Goal: Check status: Check status

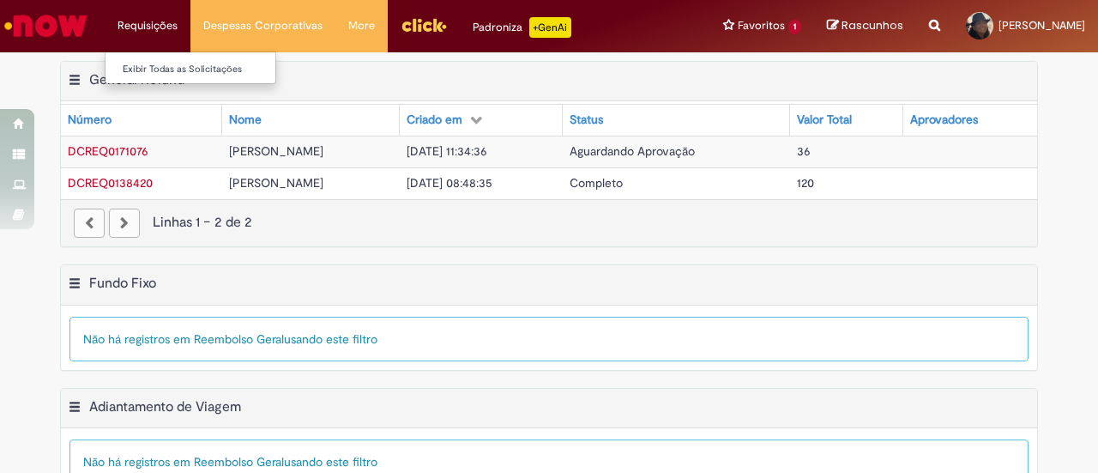
click at [168, 35] on li "Requisições Exibir Todas as Solicitações" at bounding box center [148, 25] width 86 height 51
click at [148, 27] on li "Requisições Exibir Todas as Solicitações" at bounding box center [148, 25] width 86 height 51
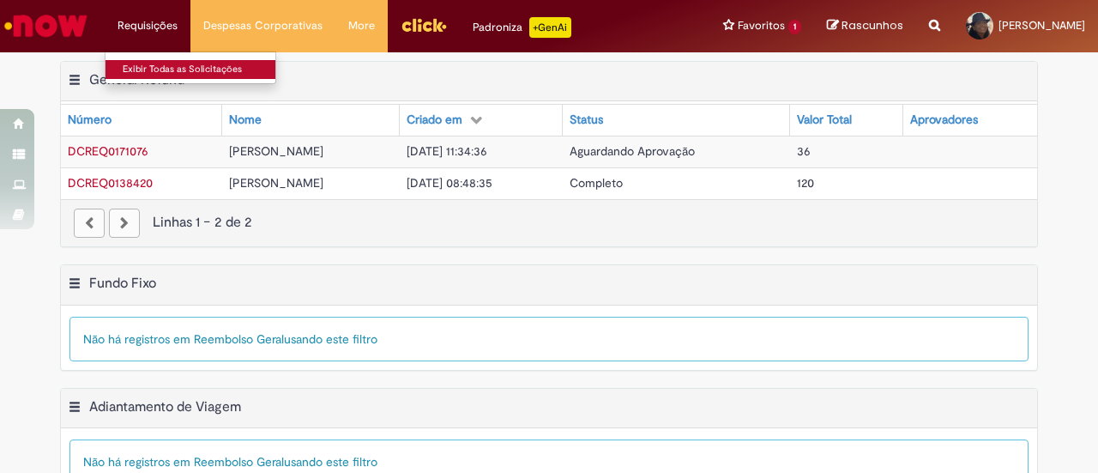
click at [154, 71] on link "Exibir Todas as Solicitações" at bounding box center [199, 69] width 189 height 19
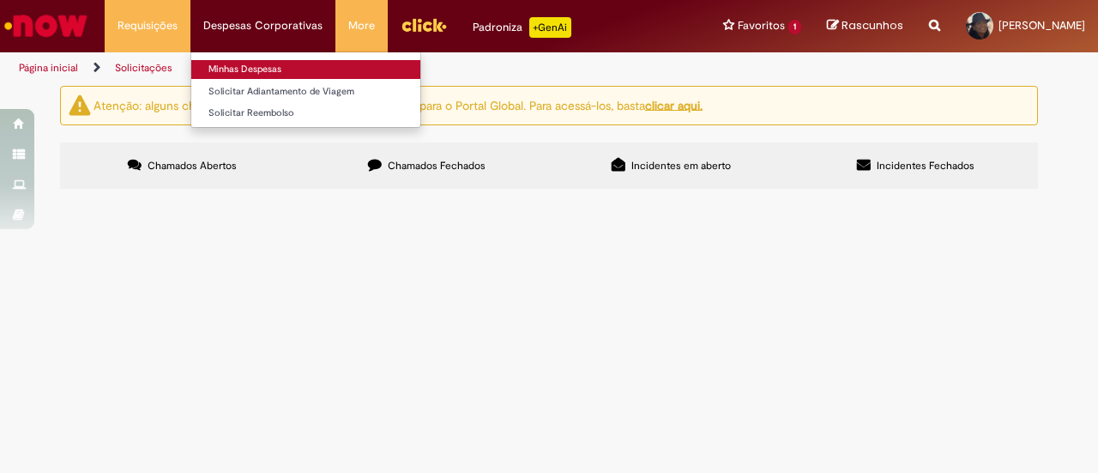
click at [240, 69] on link "Minhas Despesas" at bounding box center [305, 69] width 229 height 19
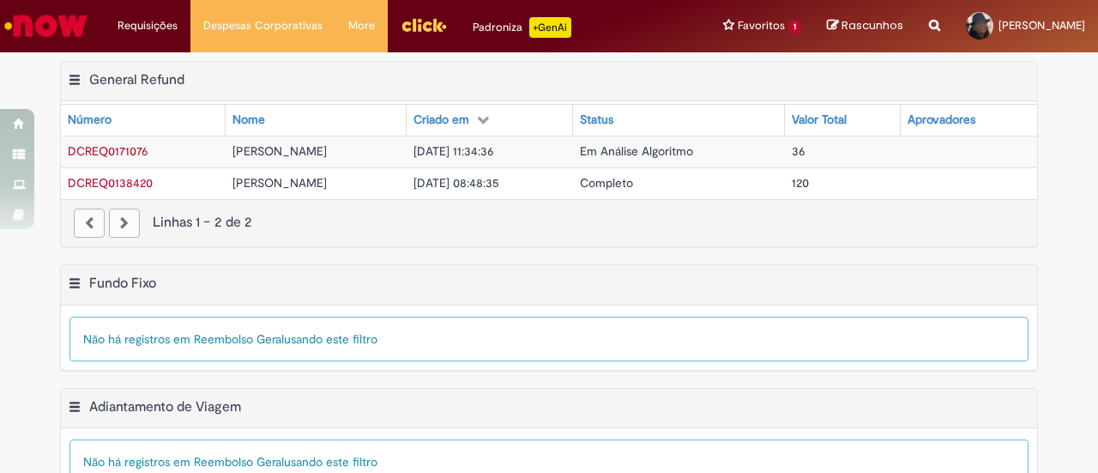
click at [117, 179] on span "DCREQ0138420" at bounding box center [110, 182] width 85 height 15
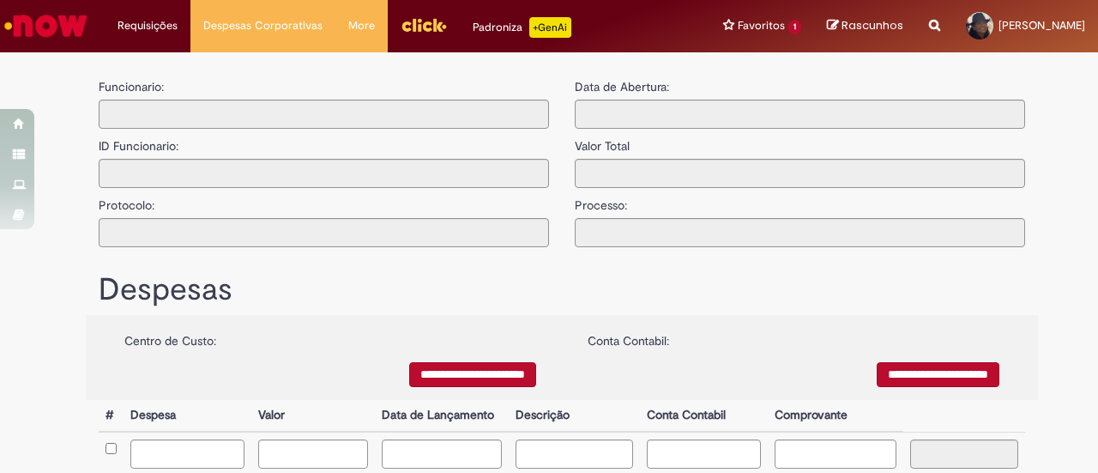
type input "**********"
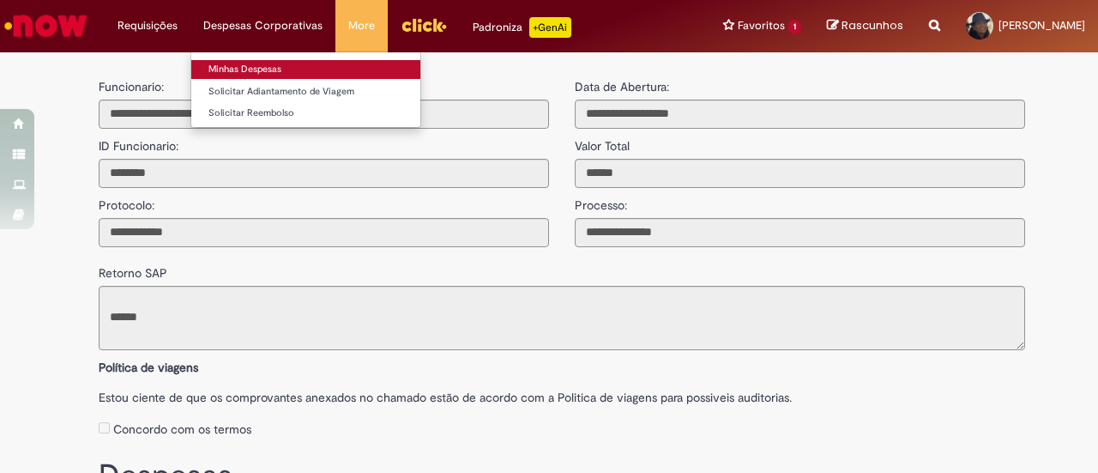
click at [235, 68] on link "Minhas Despesas" at bounding box center [305, 69] width 229 height 19
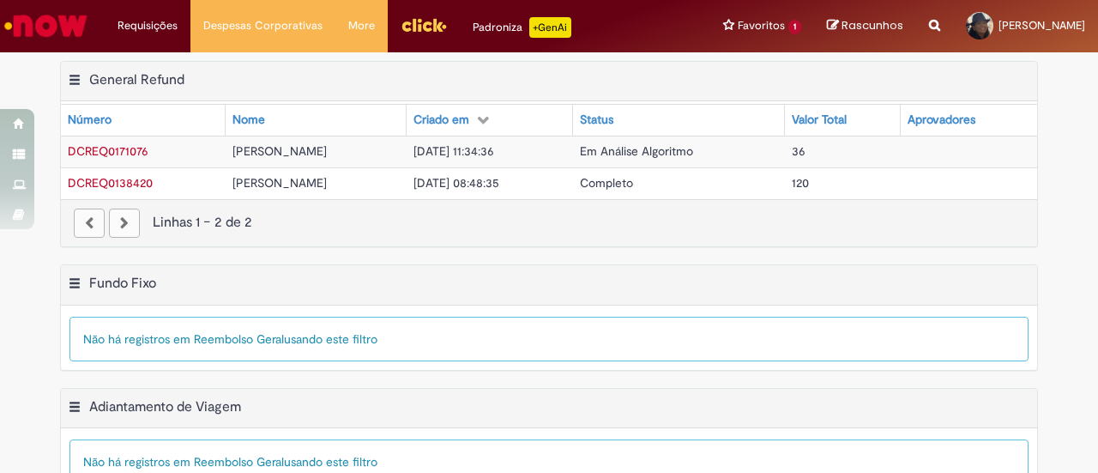
click at [121, 180] on span "DCREQ0138420" at bounding box center [110, 182] width 85 height 15
click at [94, 151] on span "DCREQ0171076" at bounding box center [108, 150] width 81 height 15
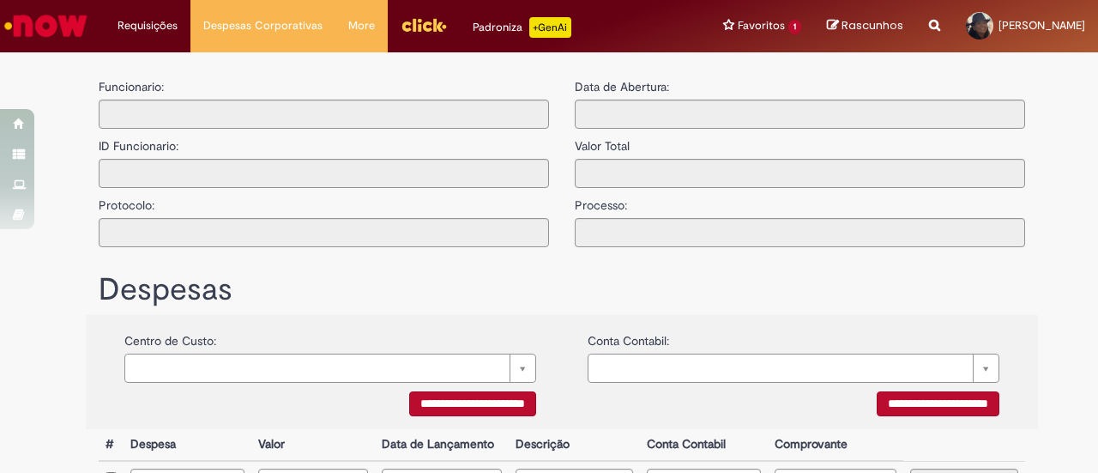
type input "**********"
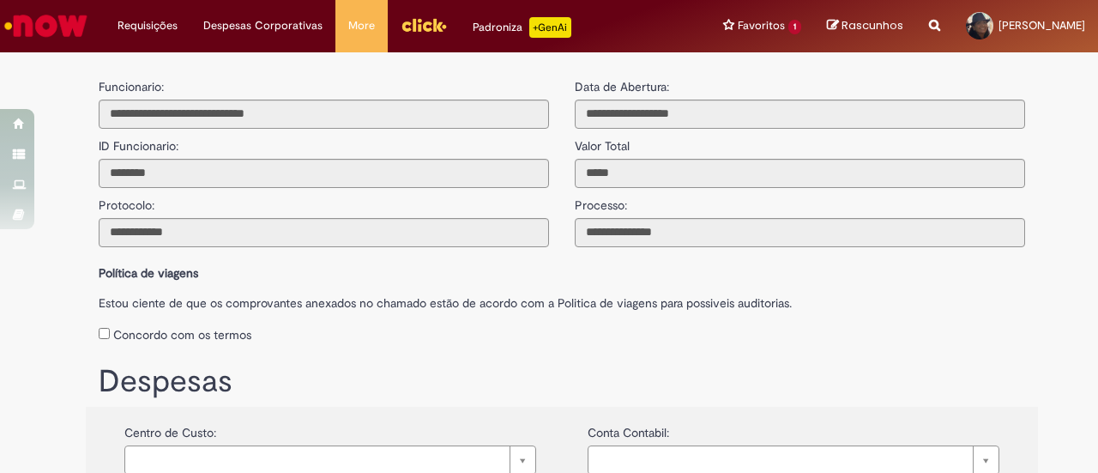
scroll to position [86, 0]
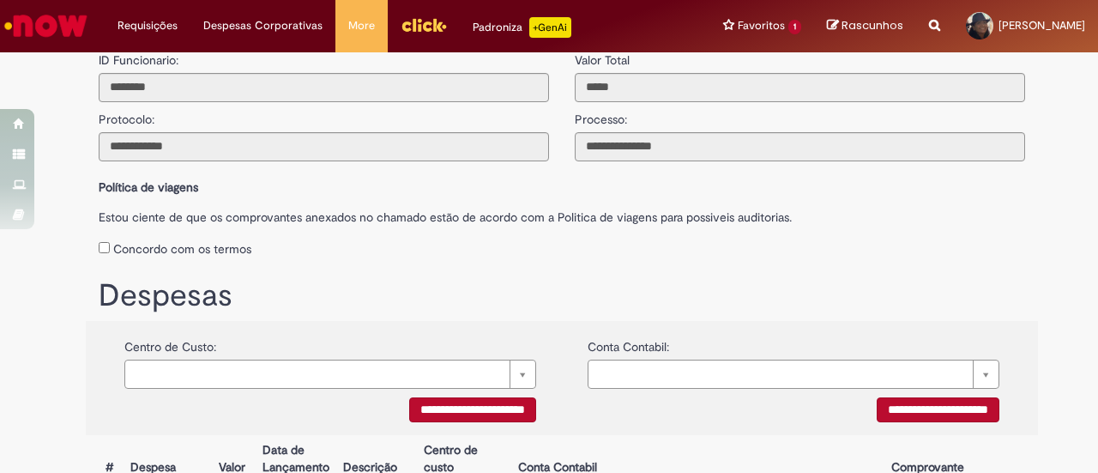
click at [563, 296] on h1 "Despesas" at bounding box center [562, 296] width 926 height 34
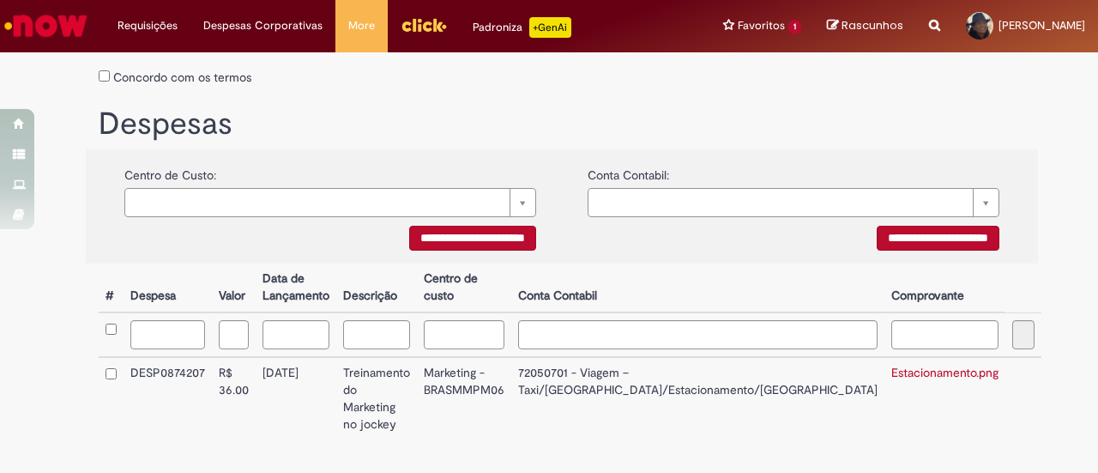
scroll to position [313, 0]
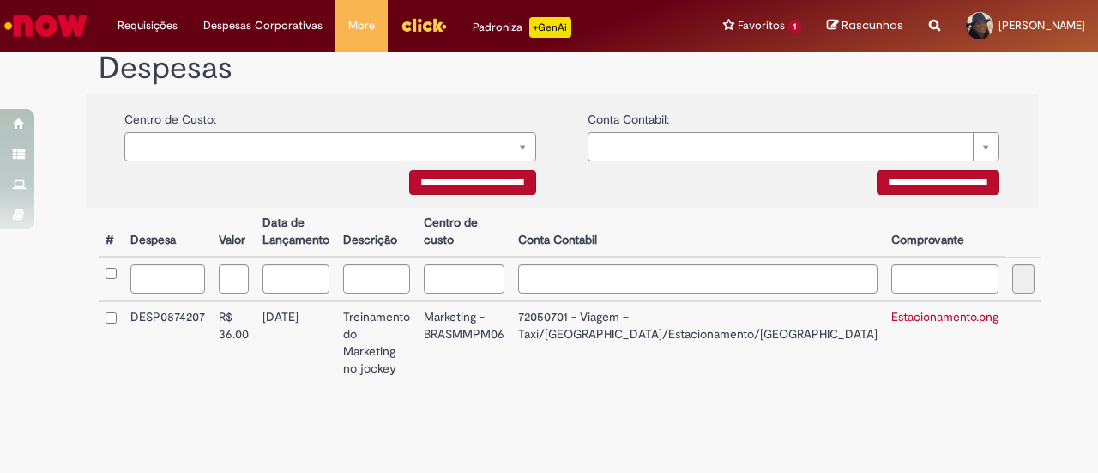
click at [891, 322] on link "Estacionamento.png" at bounding box center [944, 316] width 107 height 15
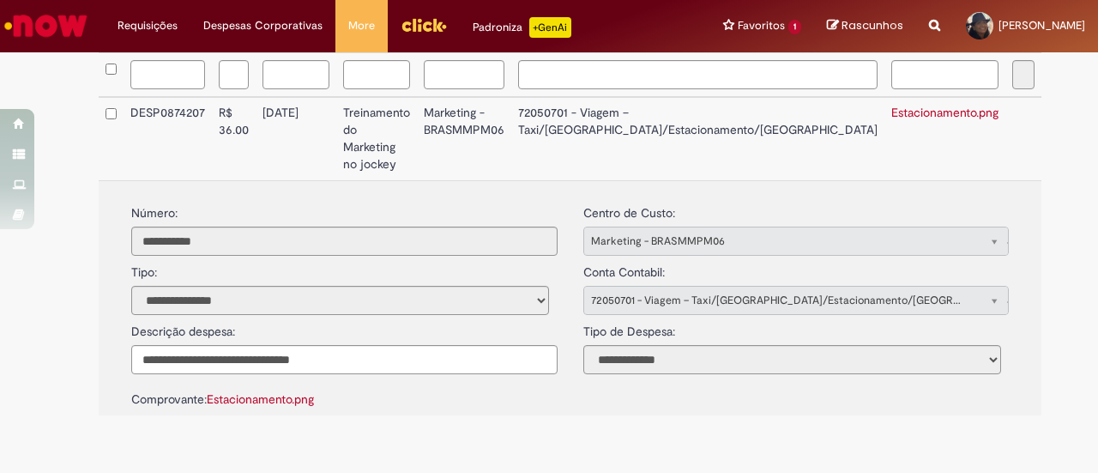
scroll to position [547, 0]
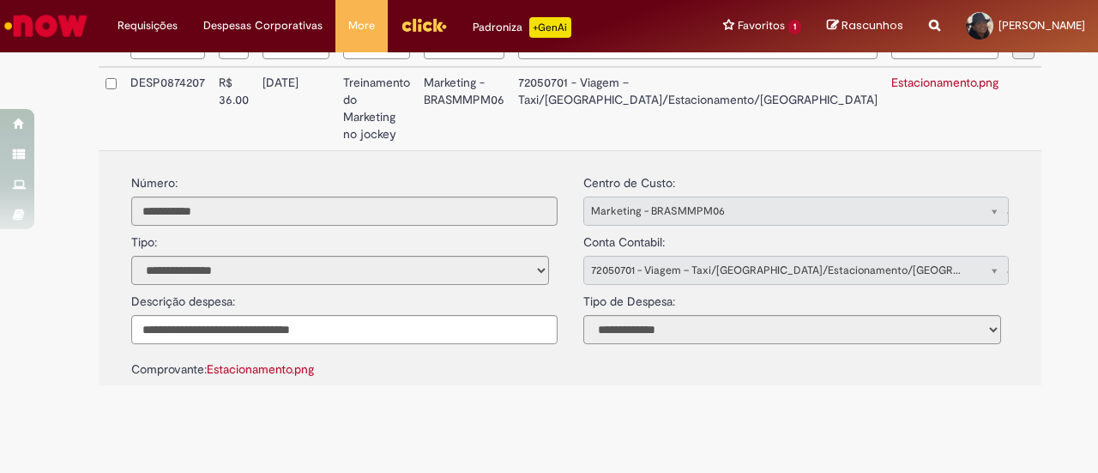
click at [262, 361] on link "Estacionamento.png" at bounding box center [260, 368] width 107 height 15
